Goal: Task Accomplishment & Management: Manage account settings

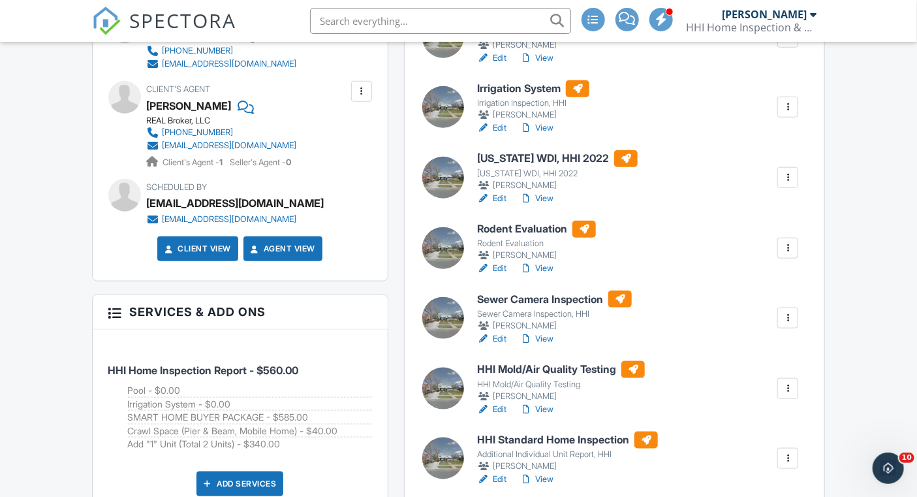
scroll to position [696, 0]
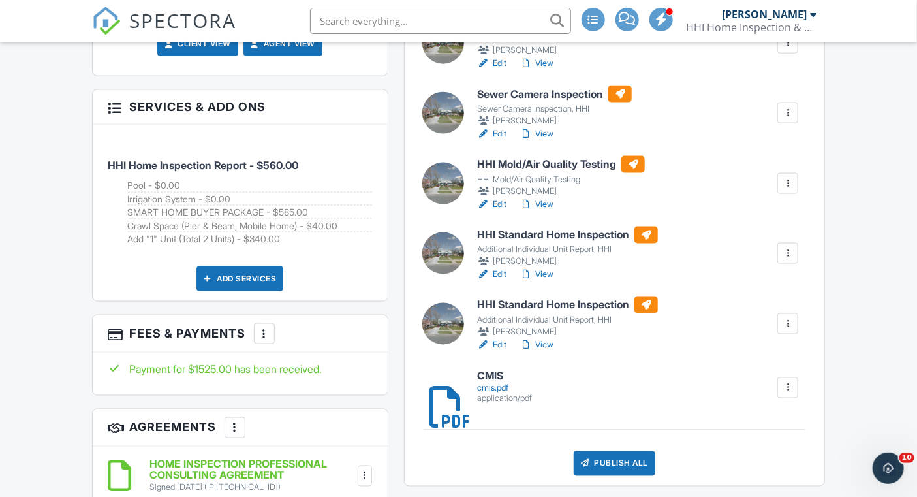
click at [144, 10] on span "SPECTORA" at bounding box center [183, 20] width 107 height 27
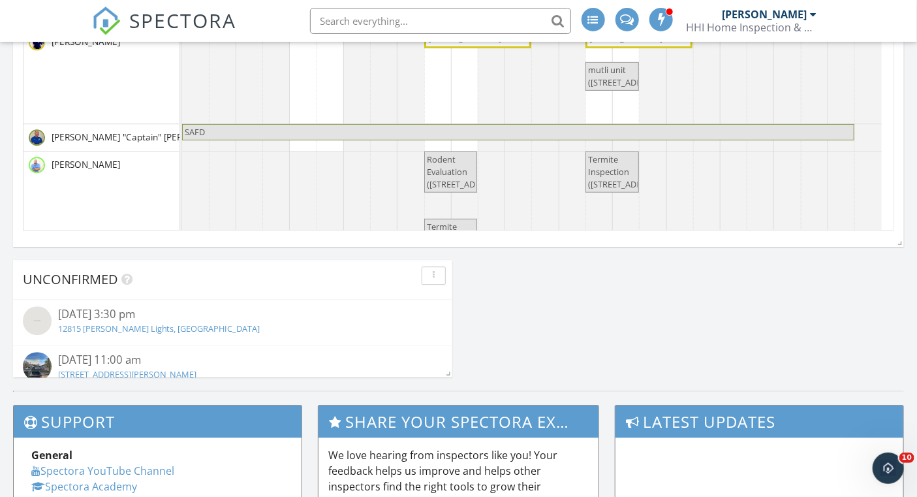
scroll to position [1308, 0]
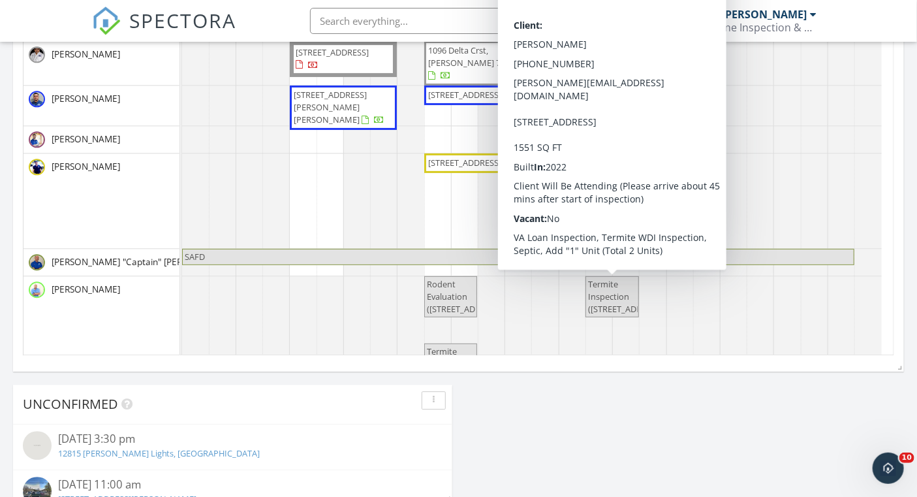
click at [598, 305] on span "Termite Inspection (111 Loma Park Rd, Floresville)" at bounding box center [627, 296] width 78 height 37
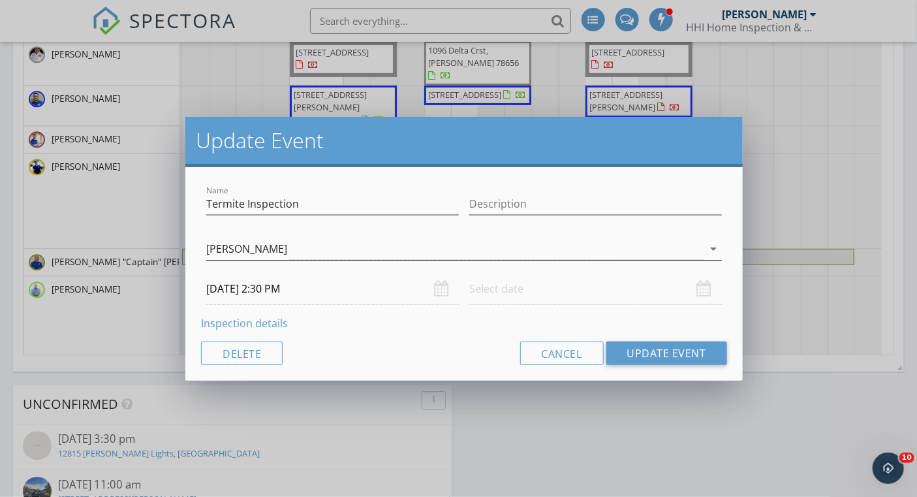
click at [712, 249] on icon "arrow_drop_down" at bounding box center [714, 249] width 16 height 16
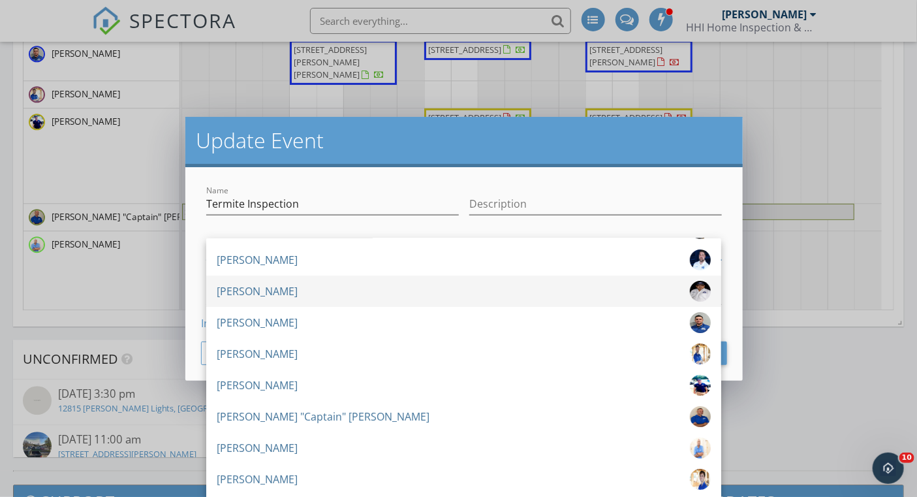
scroll to position [1398, 0]
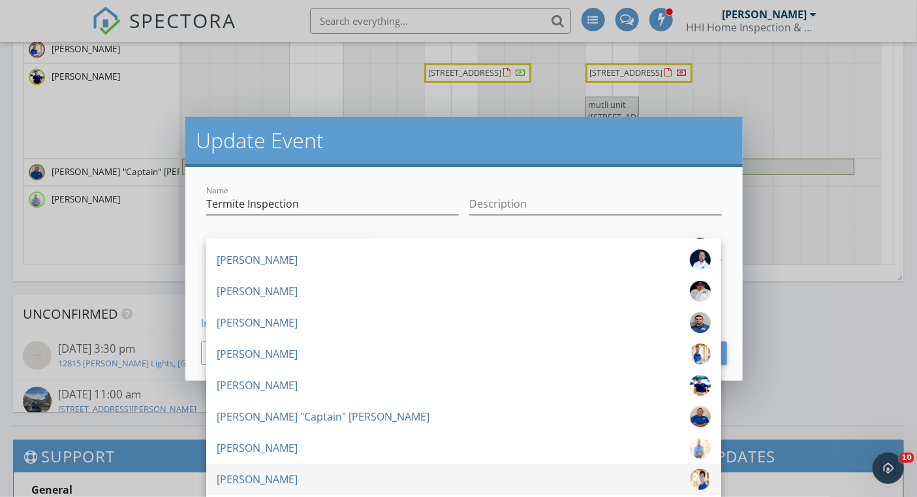
click at [234, 476] on div "[PERSON_NAME]" at bounding box center [257, 478] width 81 height 21
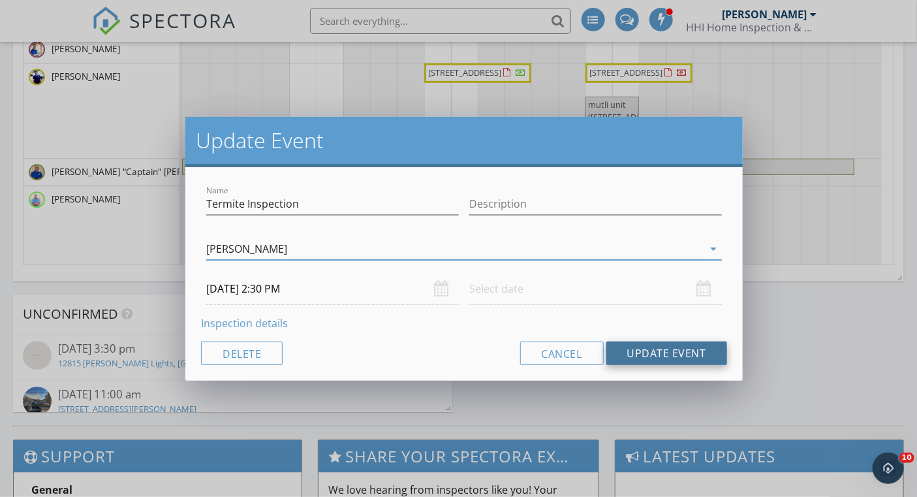
click at [654, 354] on button "Update Event" at bounding box center [666, 352] width 121 height 23
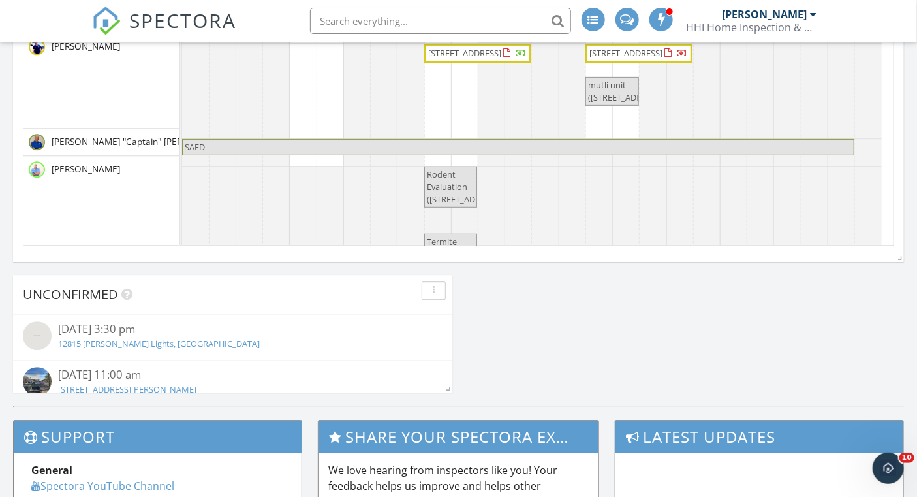
scroll to position [0, 0]
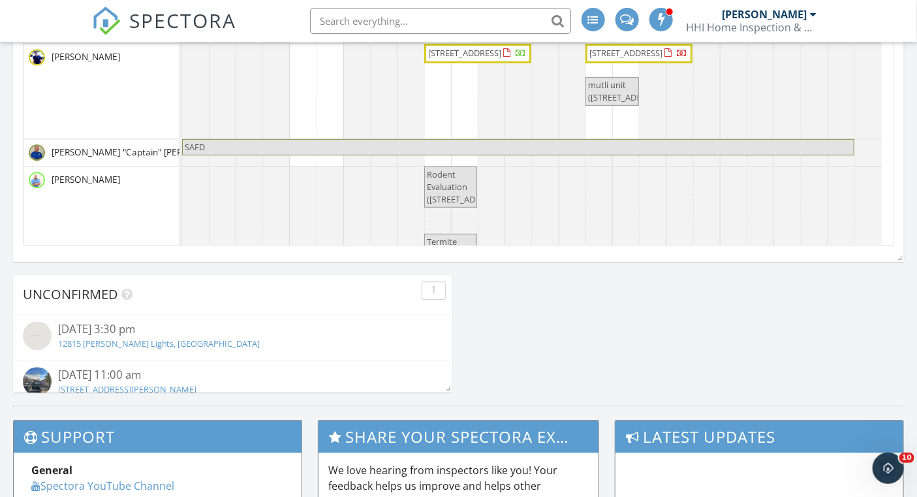
click at [622, 59] on span "111 Loma Park Rd, Floresville 78114" at bounding box center [625, 53] width 73 height 12
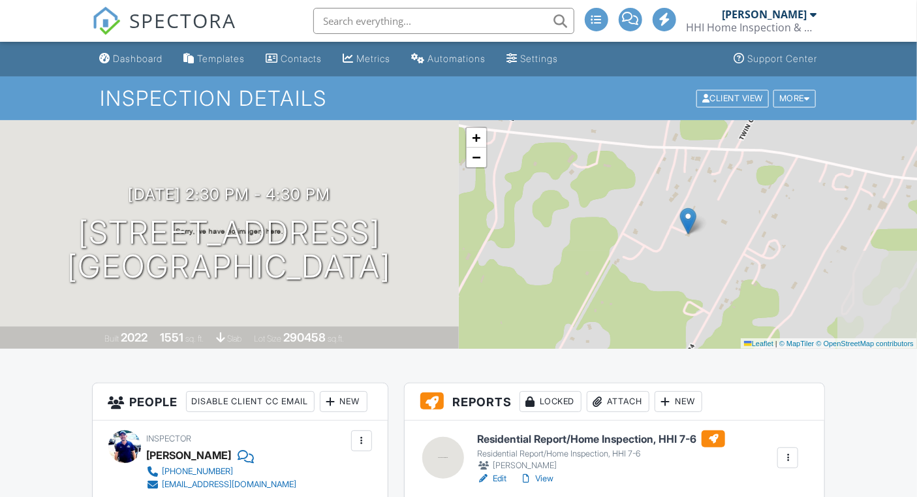
scroll to position [1315, 0]
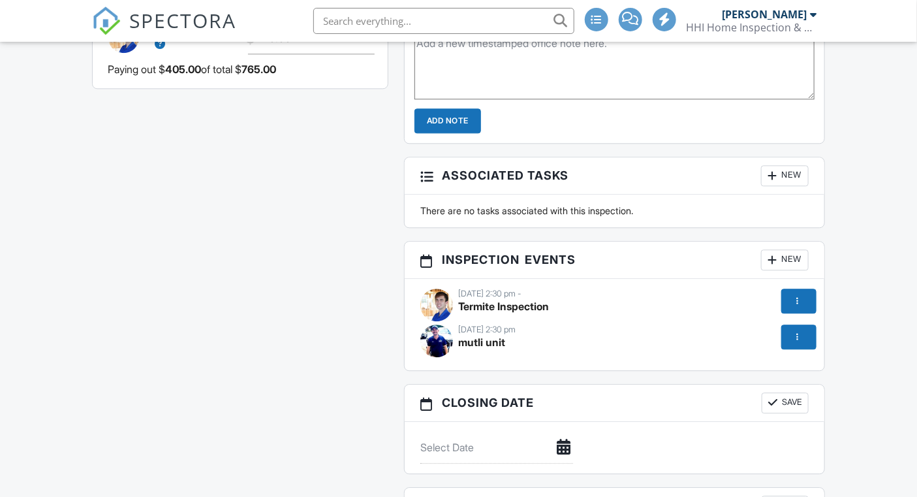
click at [527, 299] on span "Termite Inspection" at bounding box center [503, 305] width 91 height 13
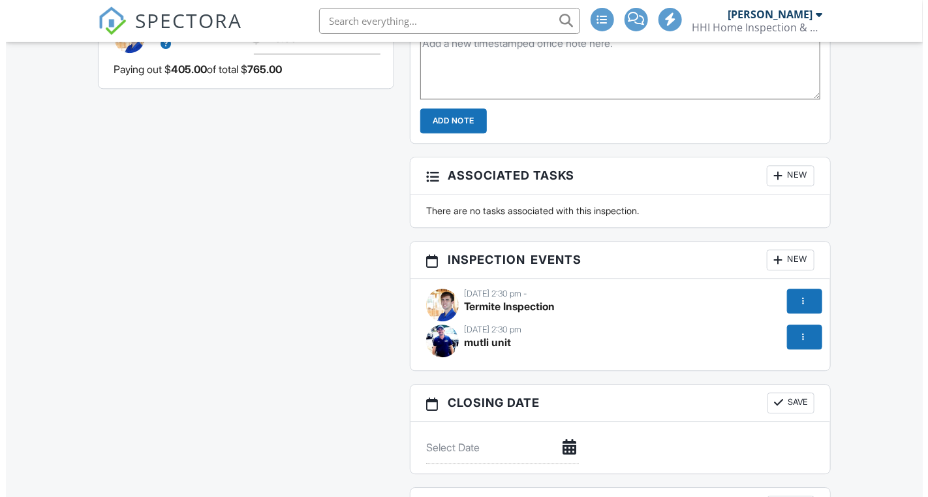
scroll to position [1335, 0]
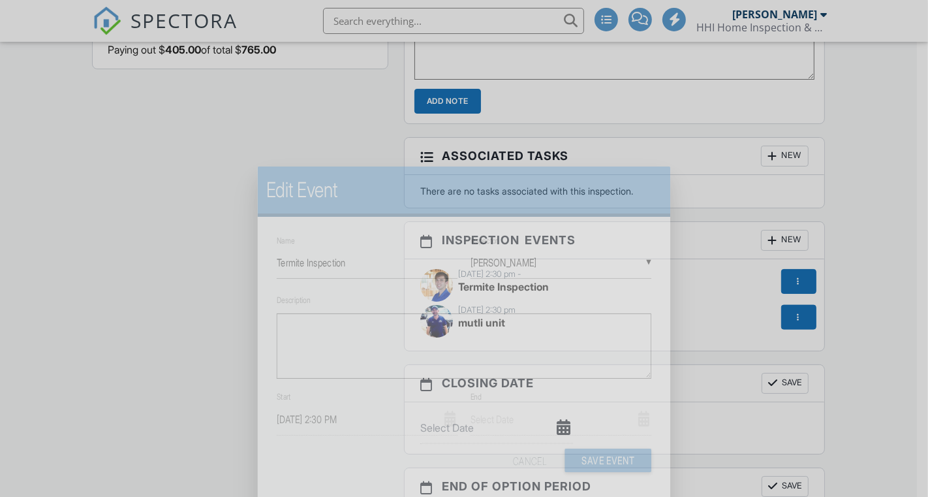
click at [502, 403] on input "text" at bounding box center [560, 419] width 181 height 32
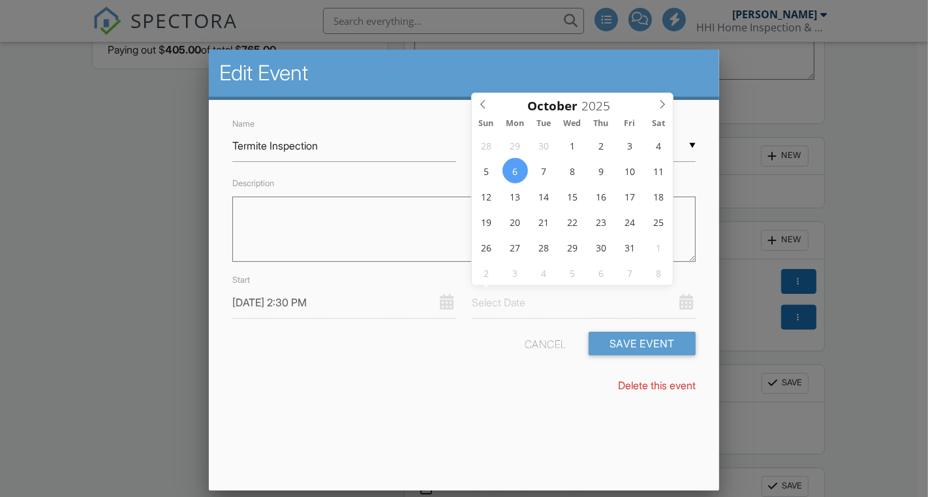
type input "10/06/2025 12:00 PM"
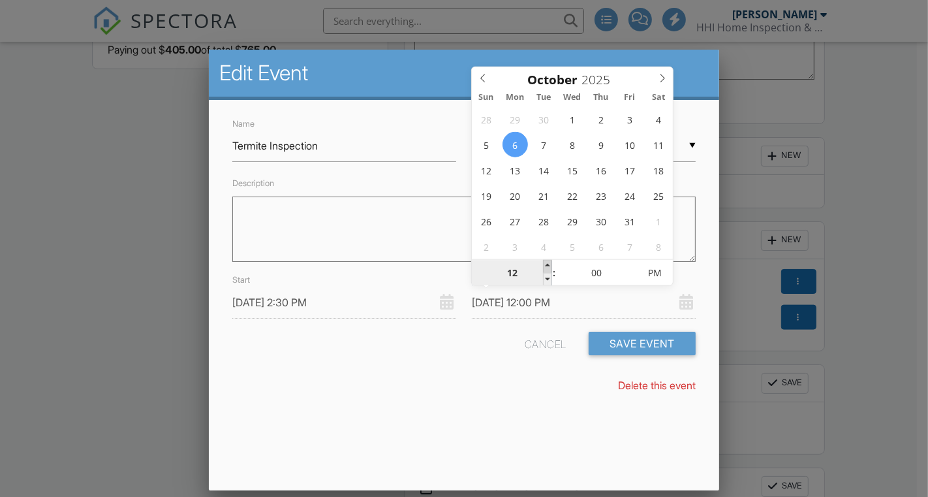
scroll to position [0, 0]
click at [544, 265] on span at bounding box center [547, 266] width 9 height 13
type input "02"
type input "10/06/2025 2:00 PM"
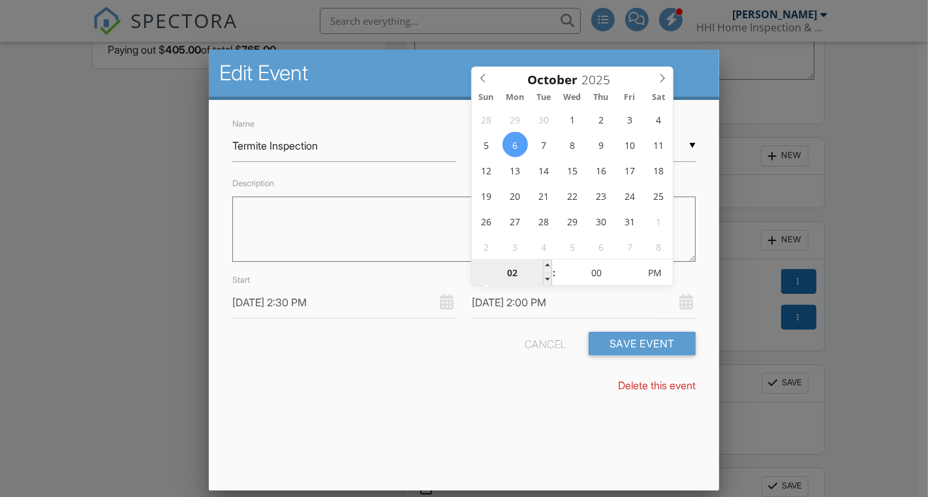
click at [542, 262] on input "02" at bounding box center [512, 273] width 80 height 26
type input "03"
type input "10/06/2025 3:00 PM"
click at [546, 263] on span at bounding box center [547, 266] width 9 height 13
type input "05"
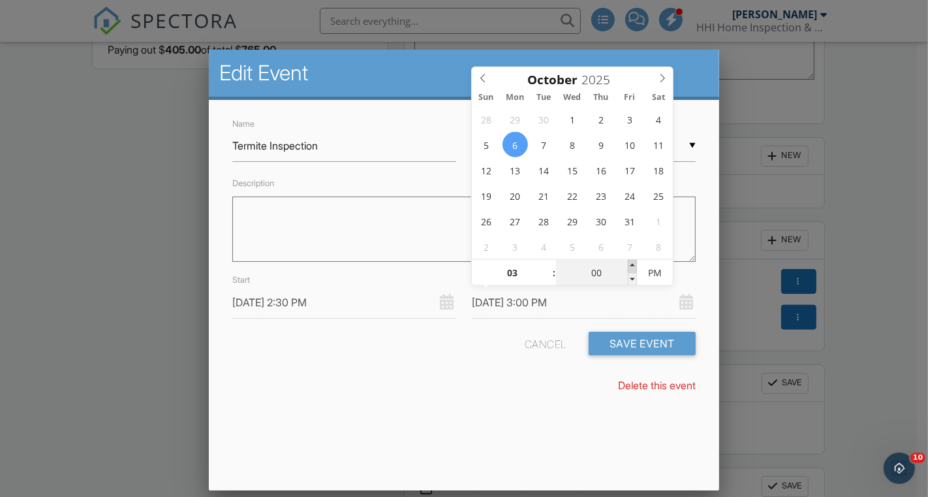
type input "10/06/2025 3:05 PM"
click at [630, 263] on span at bounding box center [632, 266] width 9 height 13
type input "10"
type input "10/06/2025 3:10 PM"
click at [630, 263] on span at bounding box center [632, 266] width 9 height 13
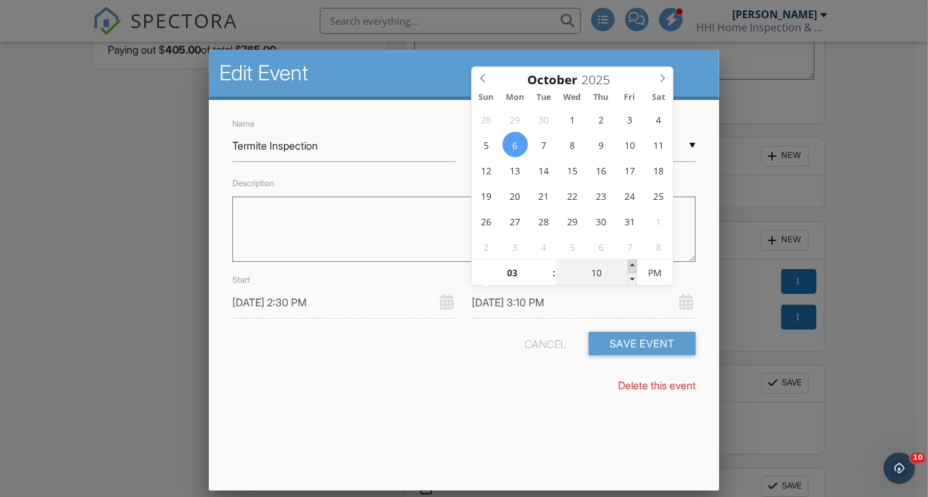
type input "15"
type input "10/06/2025 3:15 PM"
click at [630, 263] on span at bounding box center [632, 266] width 9 height 13
type input "20"
type input "10/06/2025 3:20 PM"
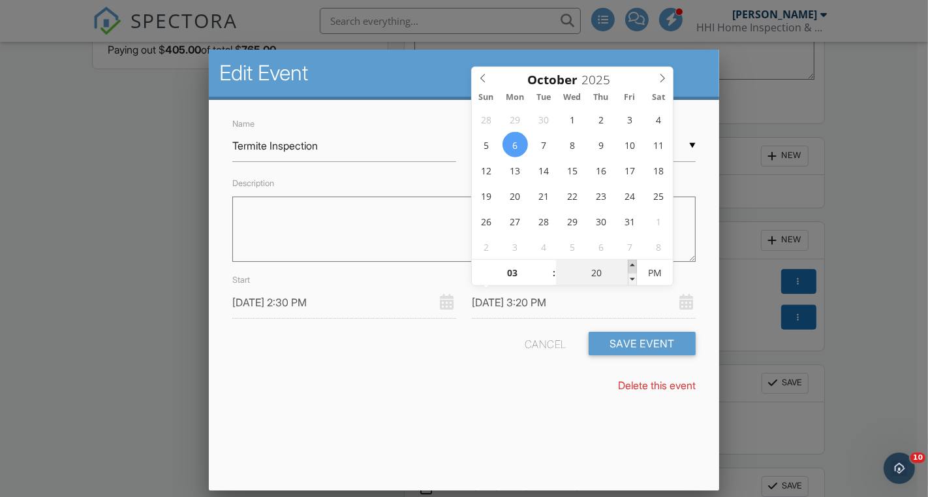
click at [630, 263] on span at bounding box center [632, 266] width 9 height 13
type input "25"
type input "10/06/2025 3:25 PM"
click at [630, 263] on span at bounding box center [632, 266] width 9 height 13
type input "30"
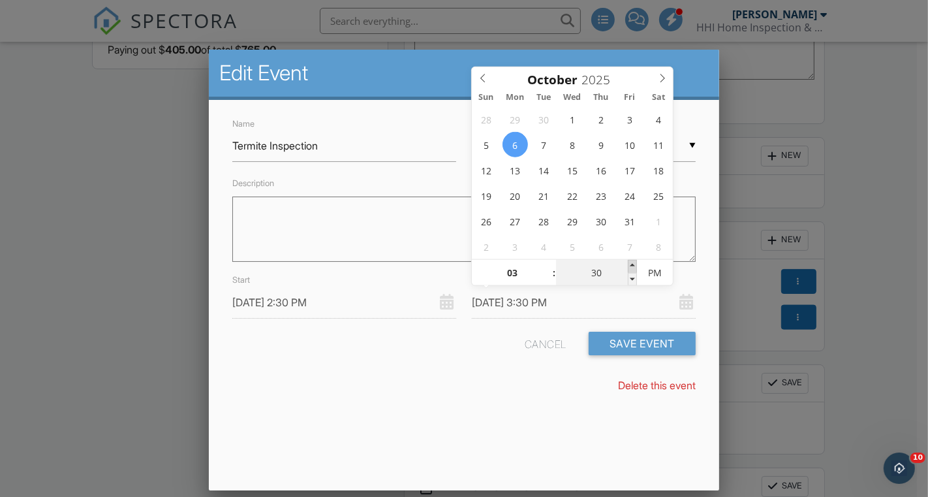
click at [630, 263] on span at bounding box center [632, 266] width 9 height 13
click at [478, 72] on span at bounding box center [483, 76] width 22 height 18
type input "[DATE] 3:30 PM"
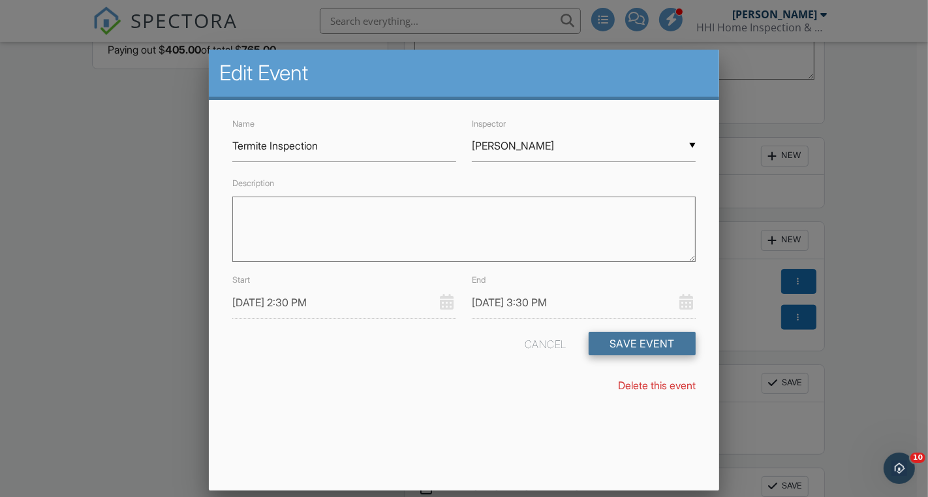
click at [625, 345] on button "Save Event" at bounding box center [642, 342] width 107 height 23
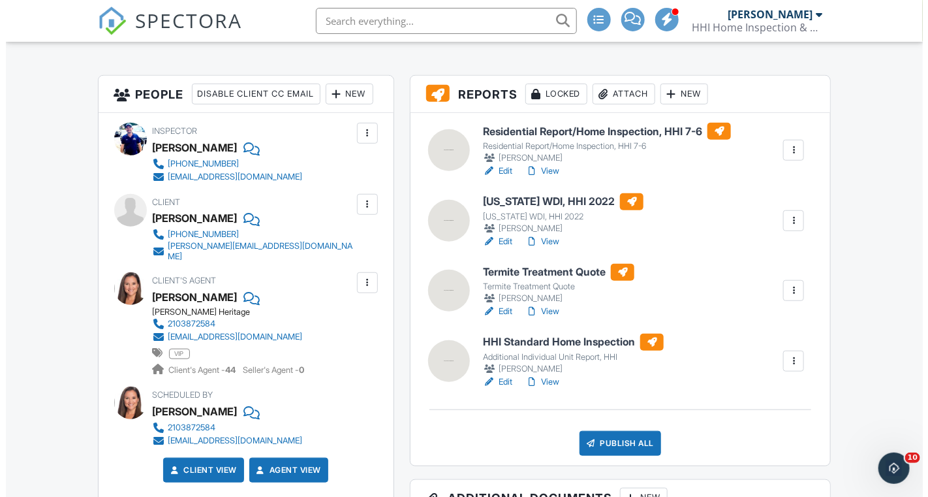
scroll to position [311, 0]
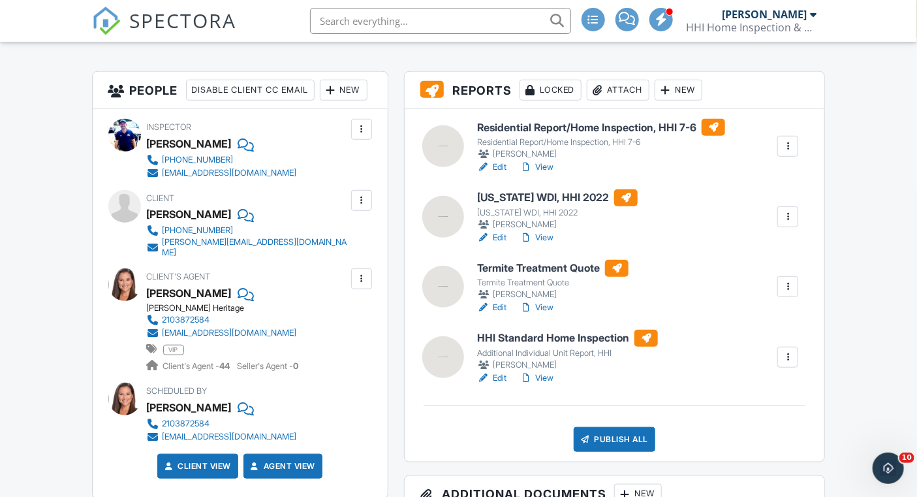
click at [792, 219] on div at bounding box center [787, 216] width 13 height 13
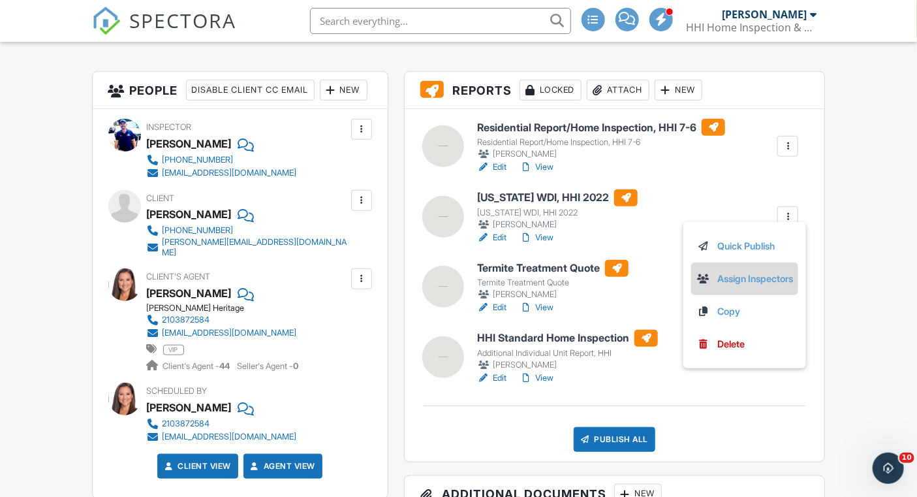
click at [731, 278] on link "Assign Inspectors" at bounding box center [744, 278] width 97 height 14
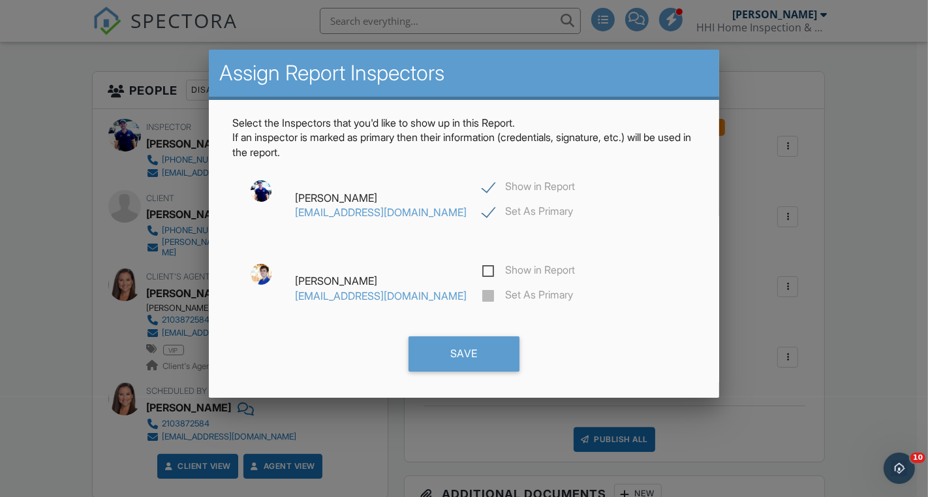
click at [482, 266] on label "Show in Report" at bounding box center [528, 272] width 93 height 16
checkbox input "true"
click at [474, 294] on div "Show in Report Set As Primary" at bounding box center [573, 289] width 199 height 50
click at [482, 294] on label "Set As Primary" at bounding box center [527, 296] width 91 height 16
checkbox input "false"
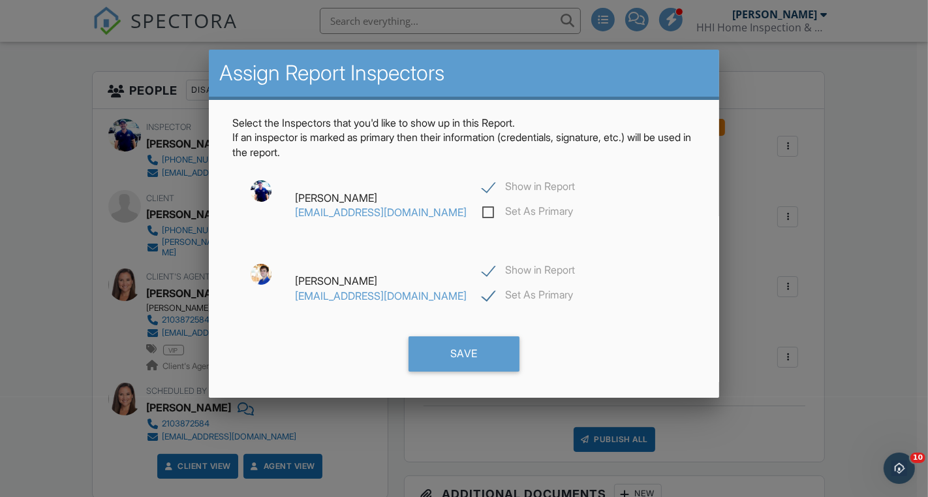
checkbox input "true"
click at [482, 194] on label "Show in Report" at bounding box center [528, 188] width 93 height 16
checkbox input "false"
click at [453, 352] on div "Save" at bounding box center [463, 353] width 111 height 35
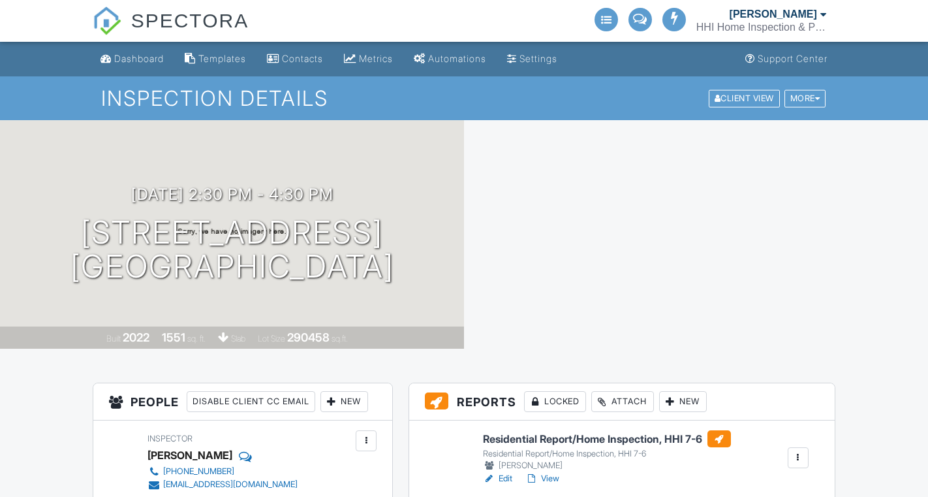
scroll to position [311, 0]
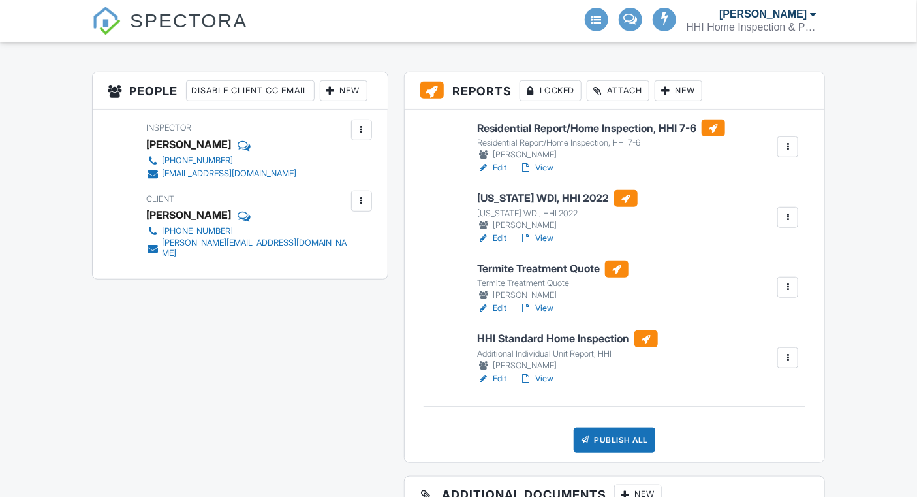
click at [786, 286] on div at bounding box center [787, 287] width 13 height 13
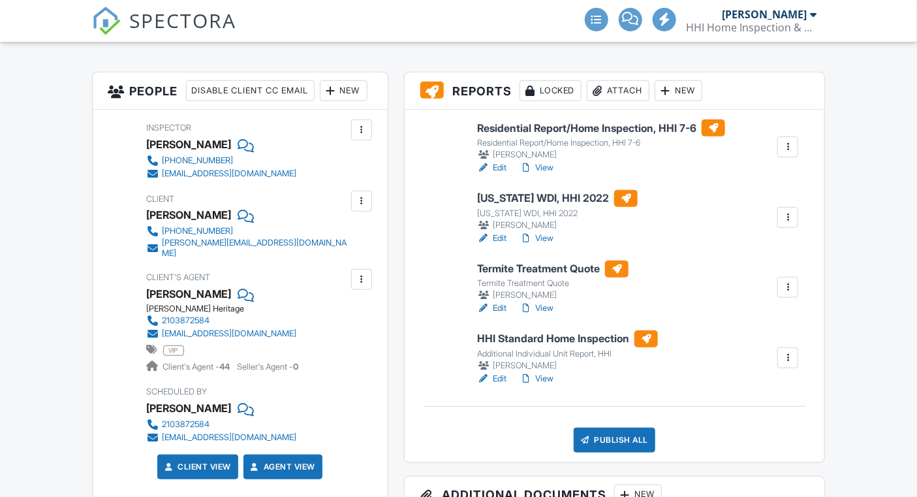
click at [792, 288] on div at bounding box center [787, 287] width 13 height 13
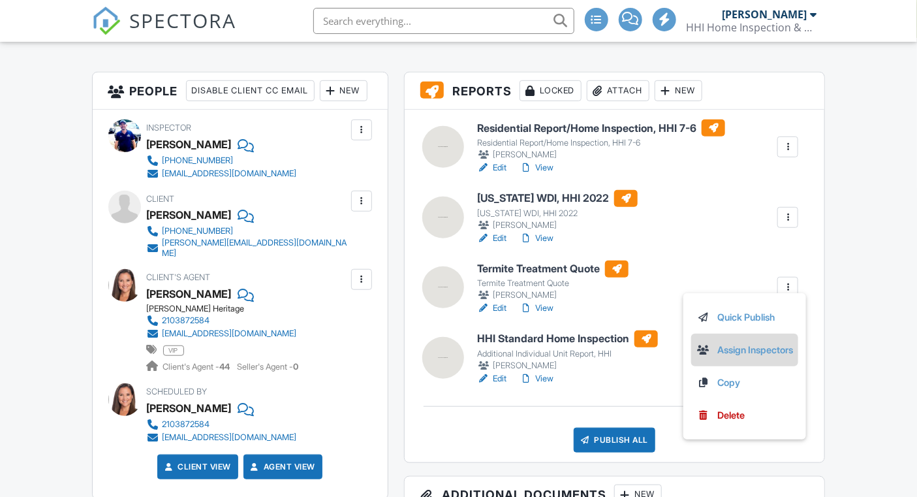
click at [752, 348] on link "Assign Inspectors" at bounding box center [744, 350] width 97 height 14
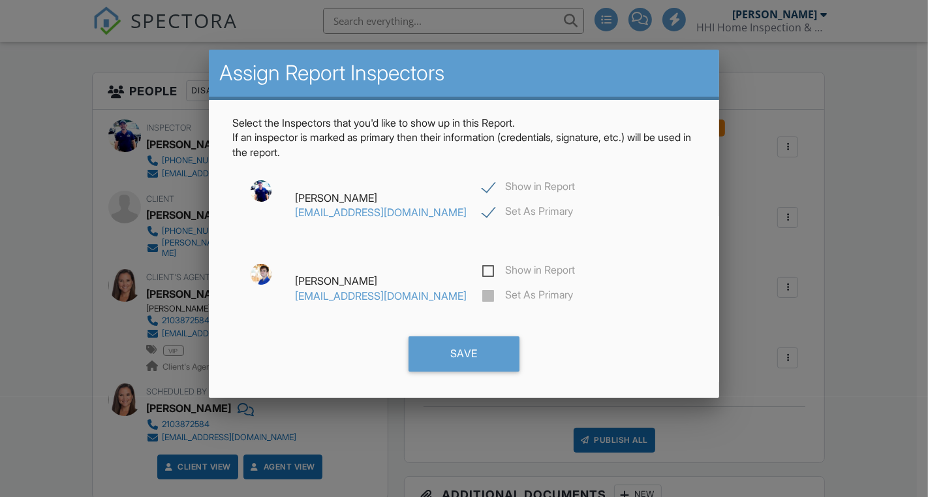
click at [482, 187] on label "Show in Report" at bounding box center [528, 188] width 93 height 16
click at [482, 271] on label "Show in Report" at bounding box center [528, 272] width 93 height 16
click at [482, 294] on label "Set As Primary" at bounding box center [527, 296] width 91 height 16
checkbox input "false"
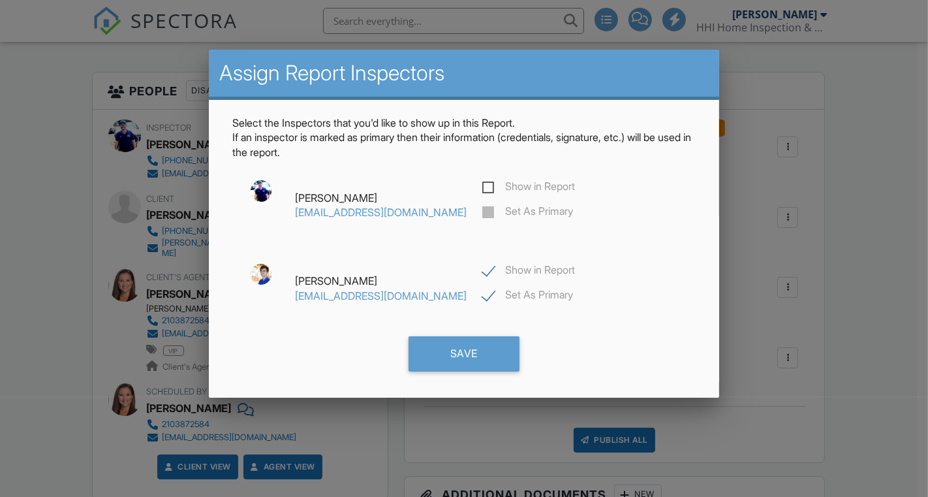
checkbox input "true"
click at [442, 348] on div "Save" at bounding box center [463, 353] width 111 height 35
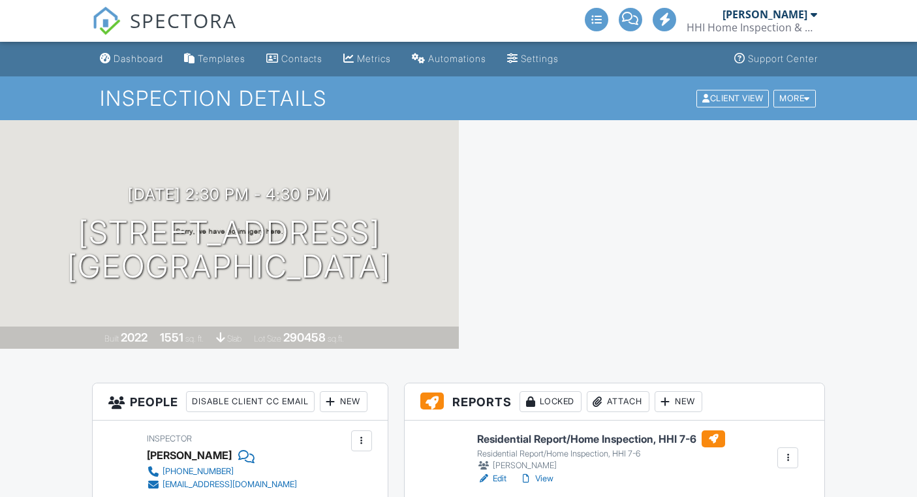
scroll to position [311, 0]
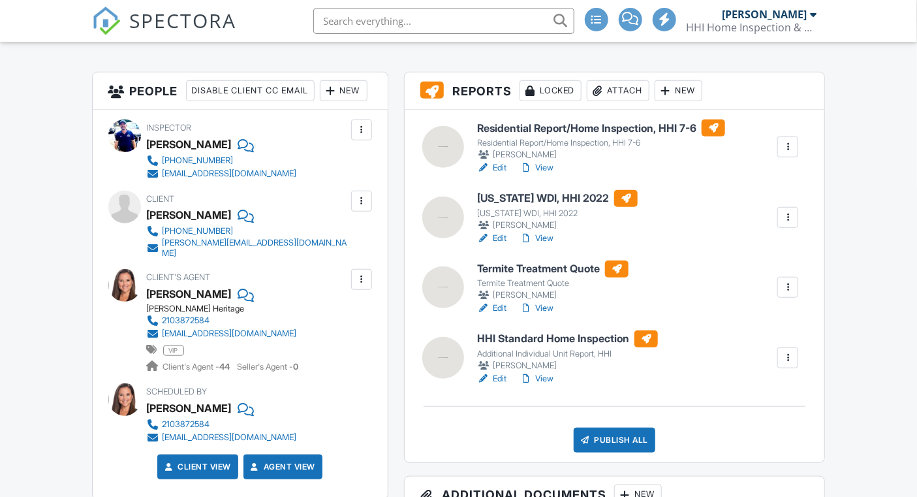
click at [237, 23] on div "SPECTORA Darryl Peterson HHI Home Inspection & Pest Control Role: Inspector Das…" at bounding box center [458, 21] width 733 height 42
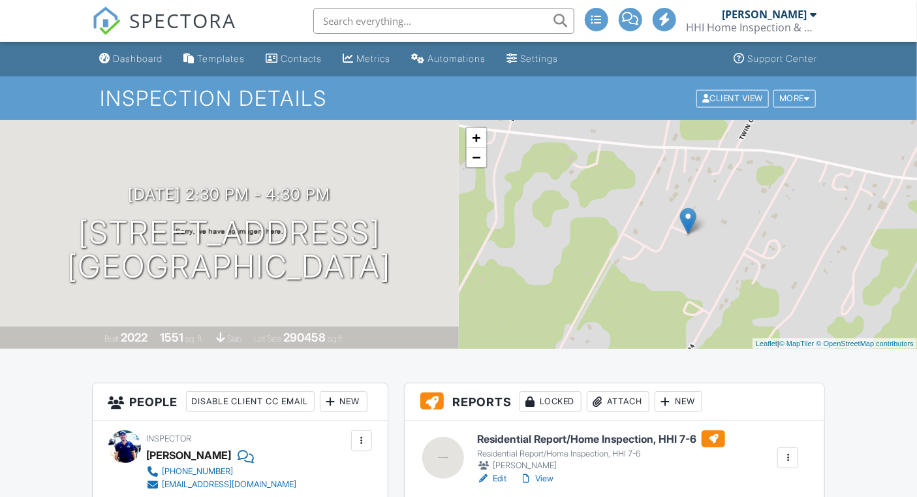
click at [176, 19] on span "SPECTORA" at bounding box center [183, 20] width 107 height 27
